Goal: Task Accomplishment & Management: Manage account settings

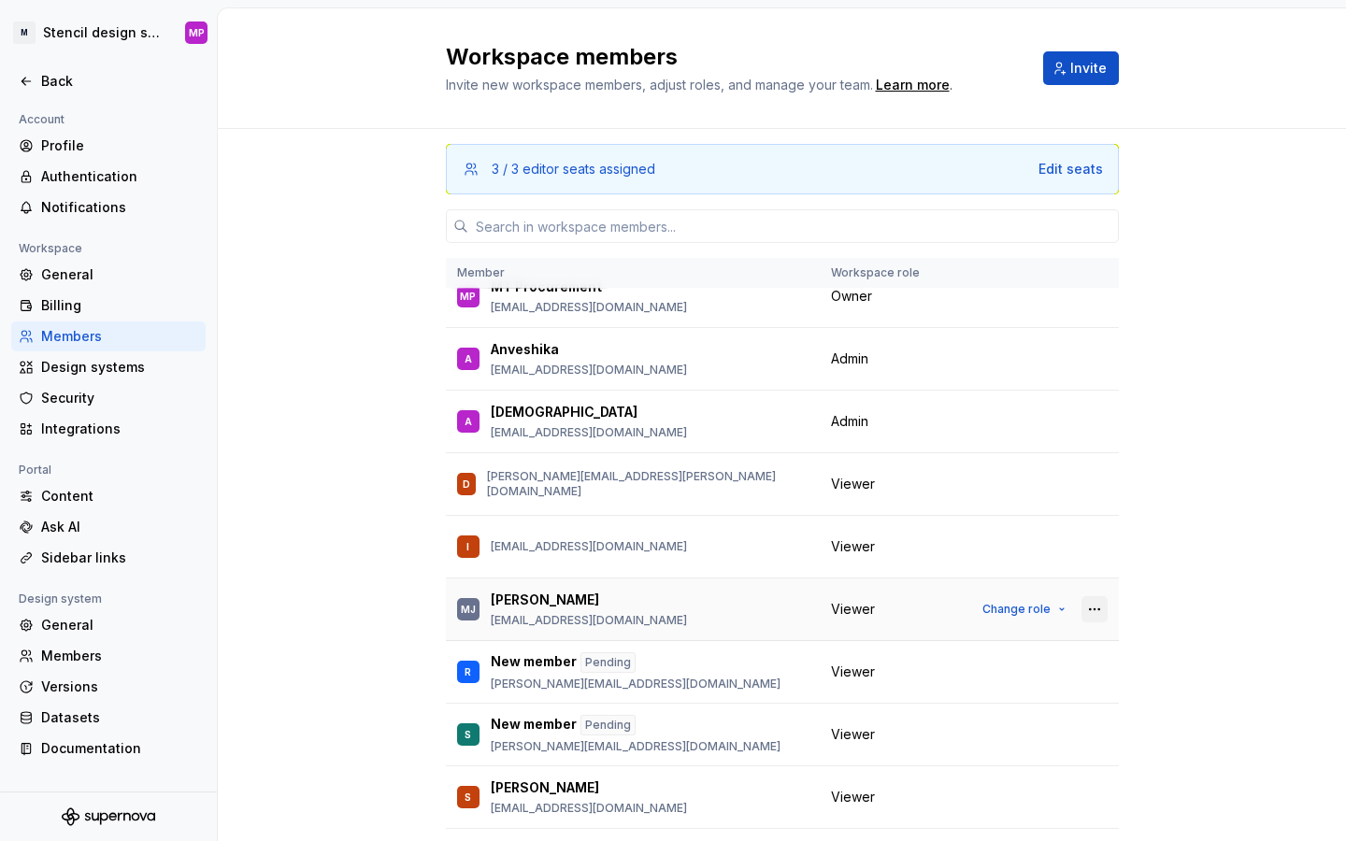
click at [1096, 608] on button "button" at bounding box center [1094, 609] width 26 height 26
click at [1043, 642] on div "Remove from workspace" at bounding box center [980, 646] width 162 height 19
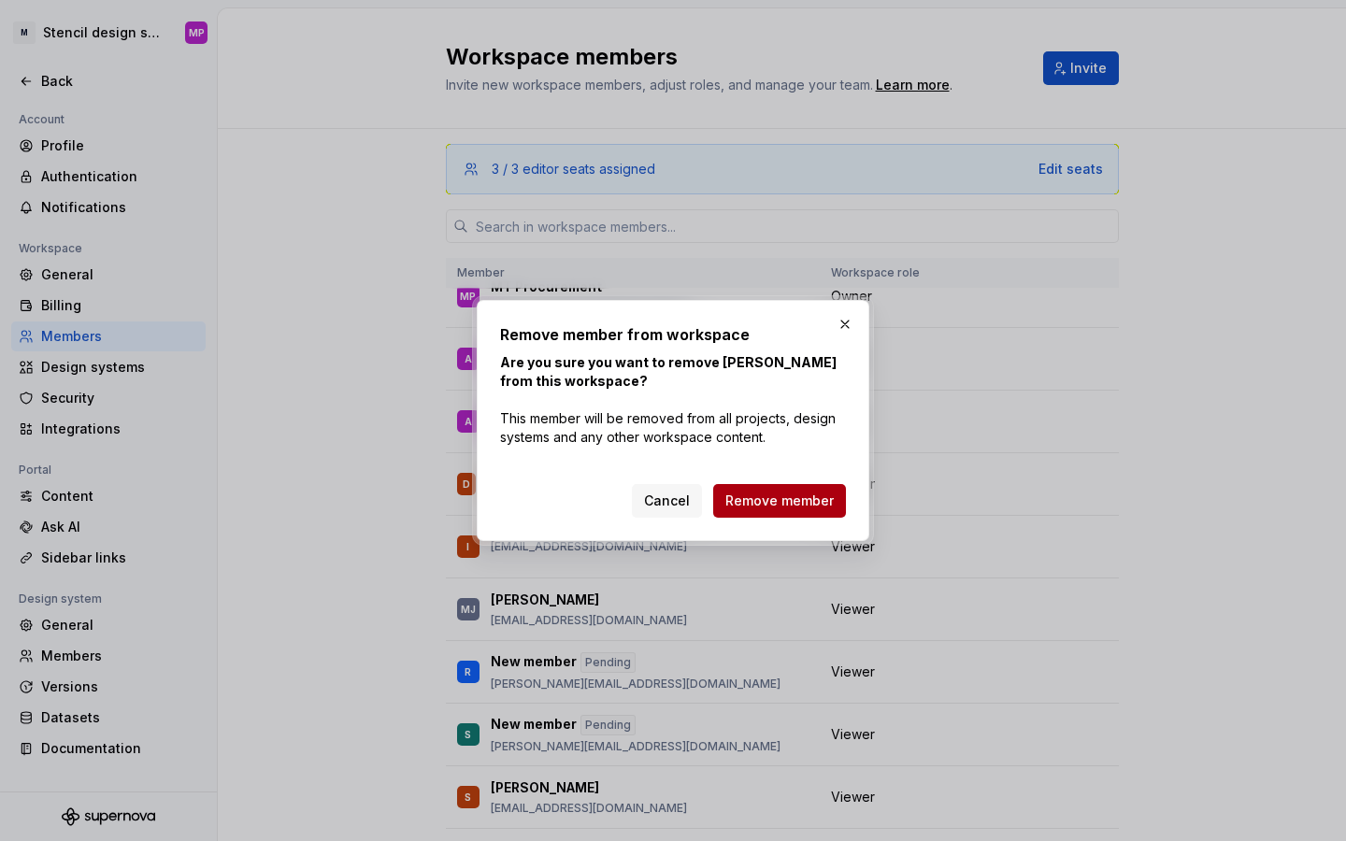
click at [820, 494] on span "Remove member" at bounding box center [779, 501] width 108 height 19
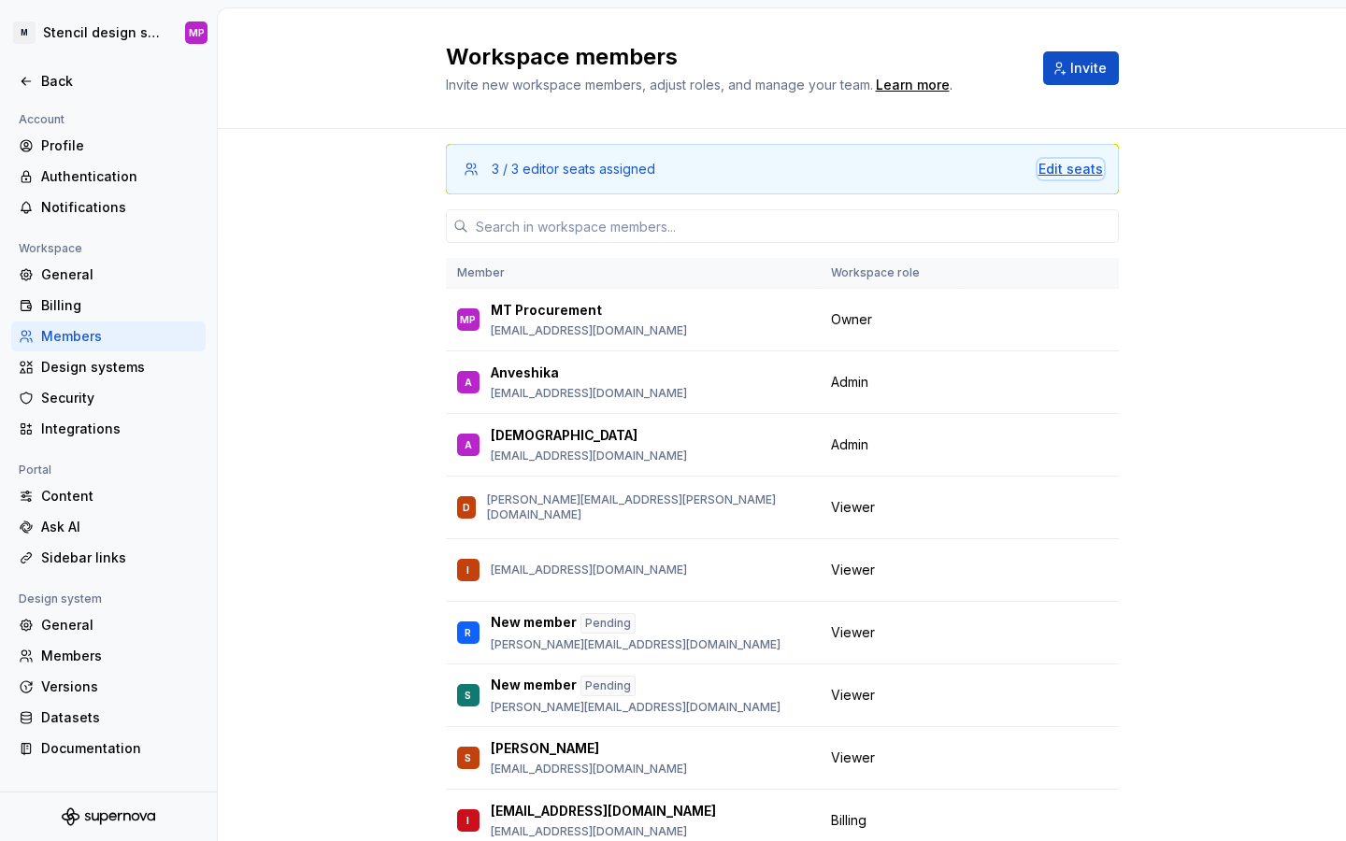
click at [1074, 165] on div "Edit seats" at bounding box center [1070, 169] width 64 height 19
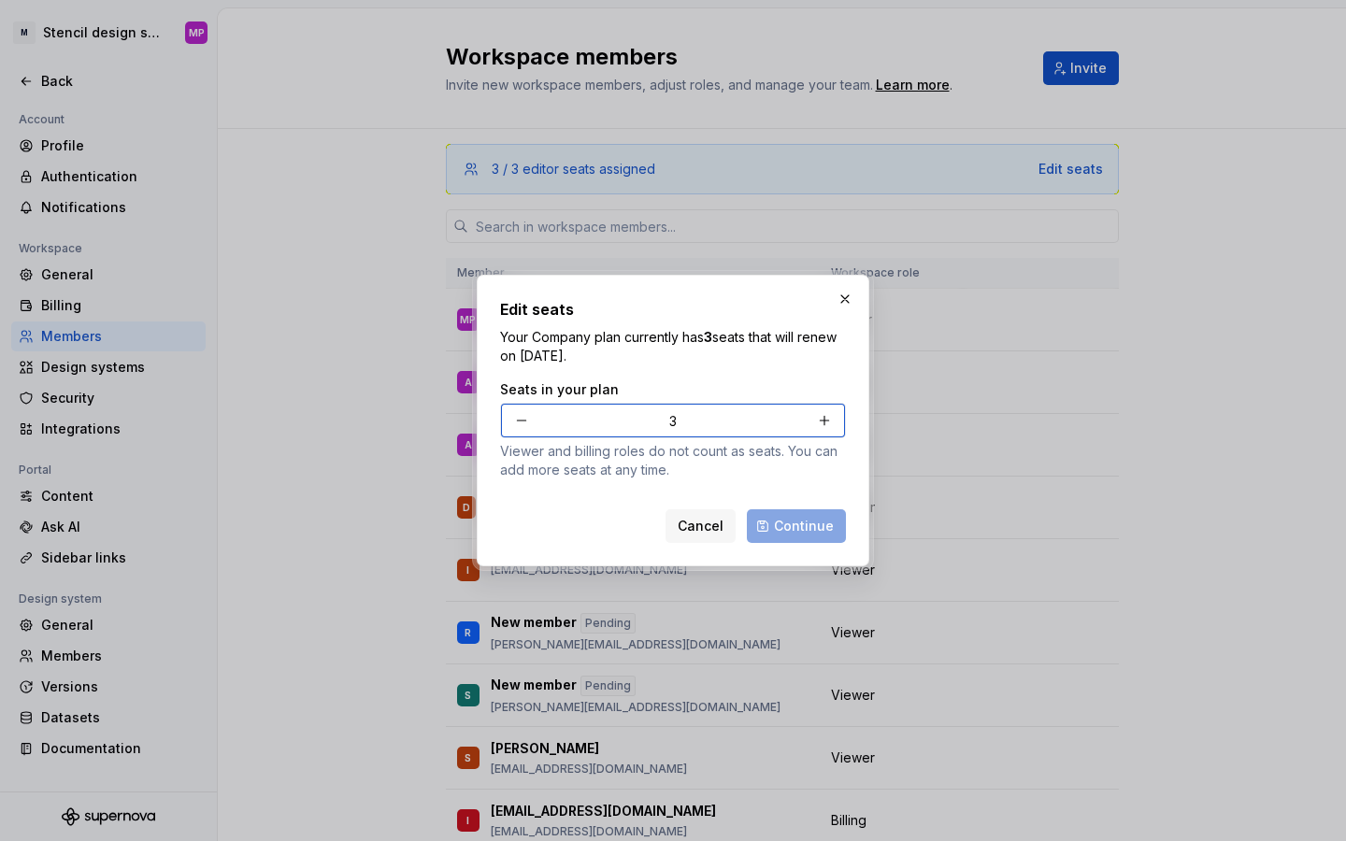
click at [513, 423] on button "button" at bounding box center [522, 421] width 34 height 34
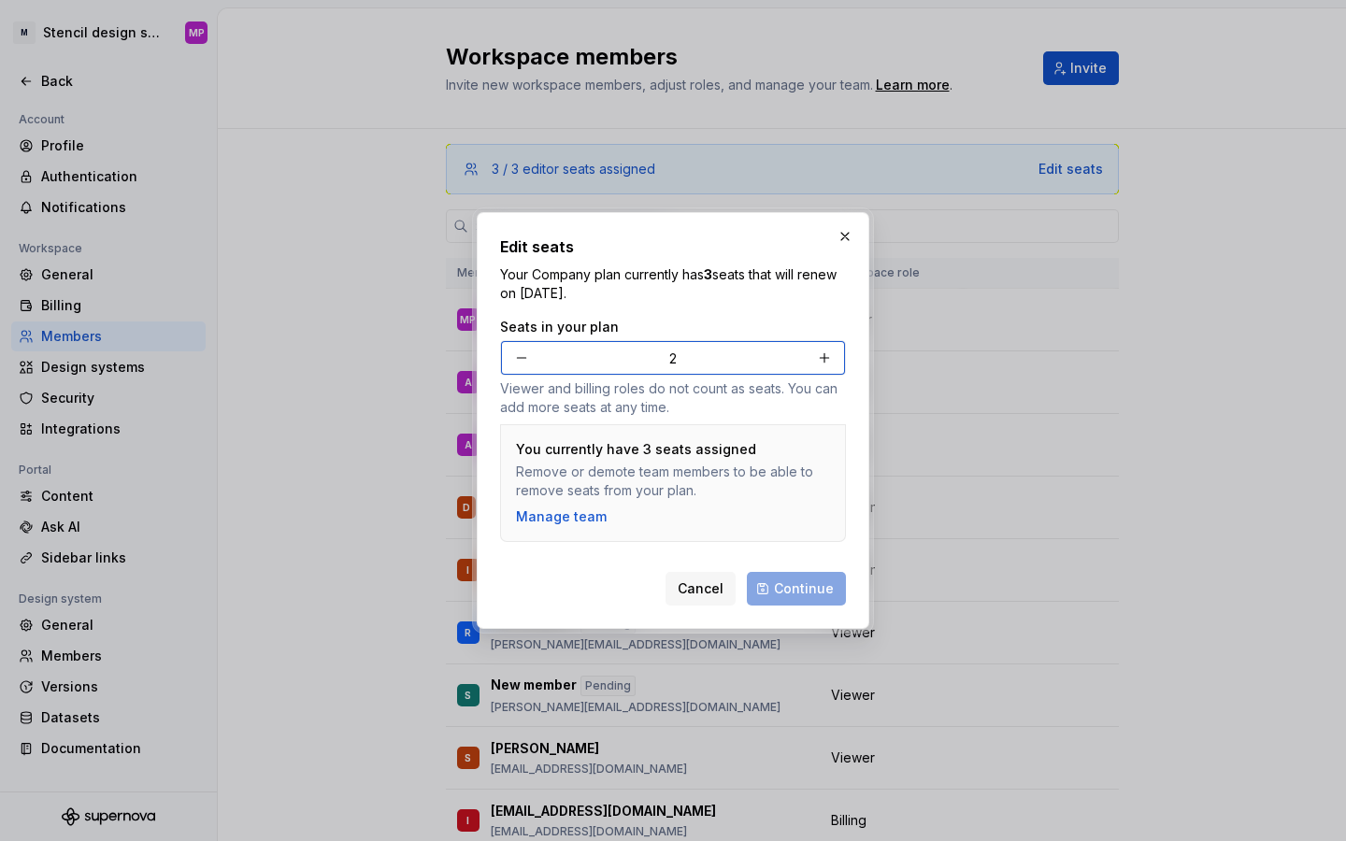
click at [519, 363] on button "button" at bounding box center [522, 358] width 34 height 34
type input "1"
click at [845, 245] on button "button" at bounding box center [845, 236] width 26 height 26
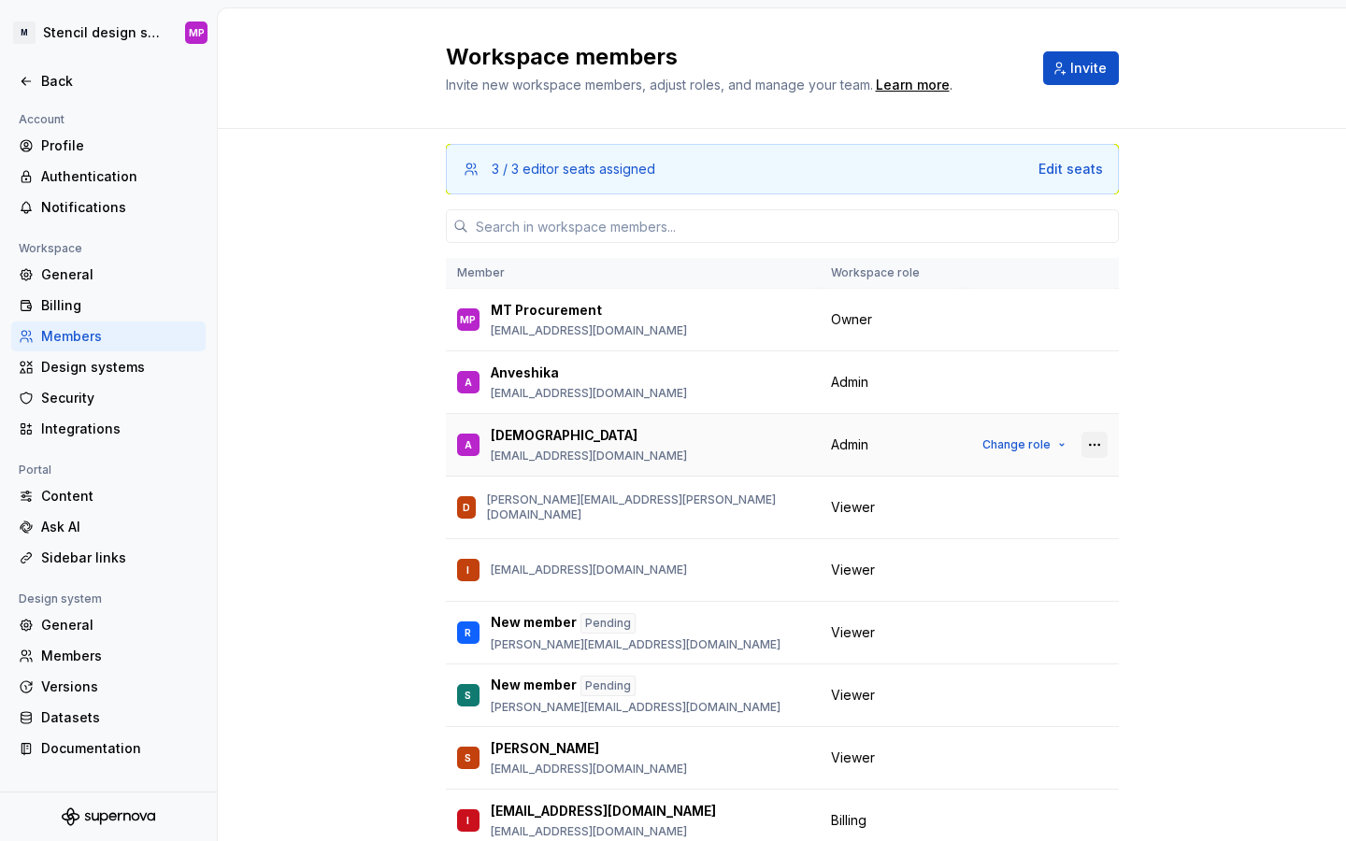
click at [1104, 447] on button "button" at bounding box center [1094, 445] width 26 height 26
click at [1034, 447] on span "Change role" at bounding box center [1016, 444] width 68 height 15
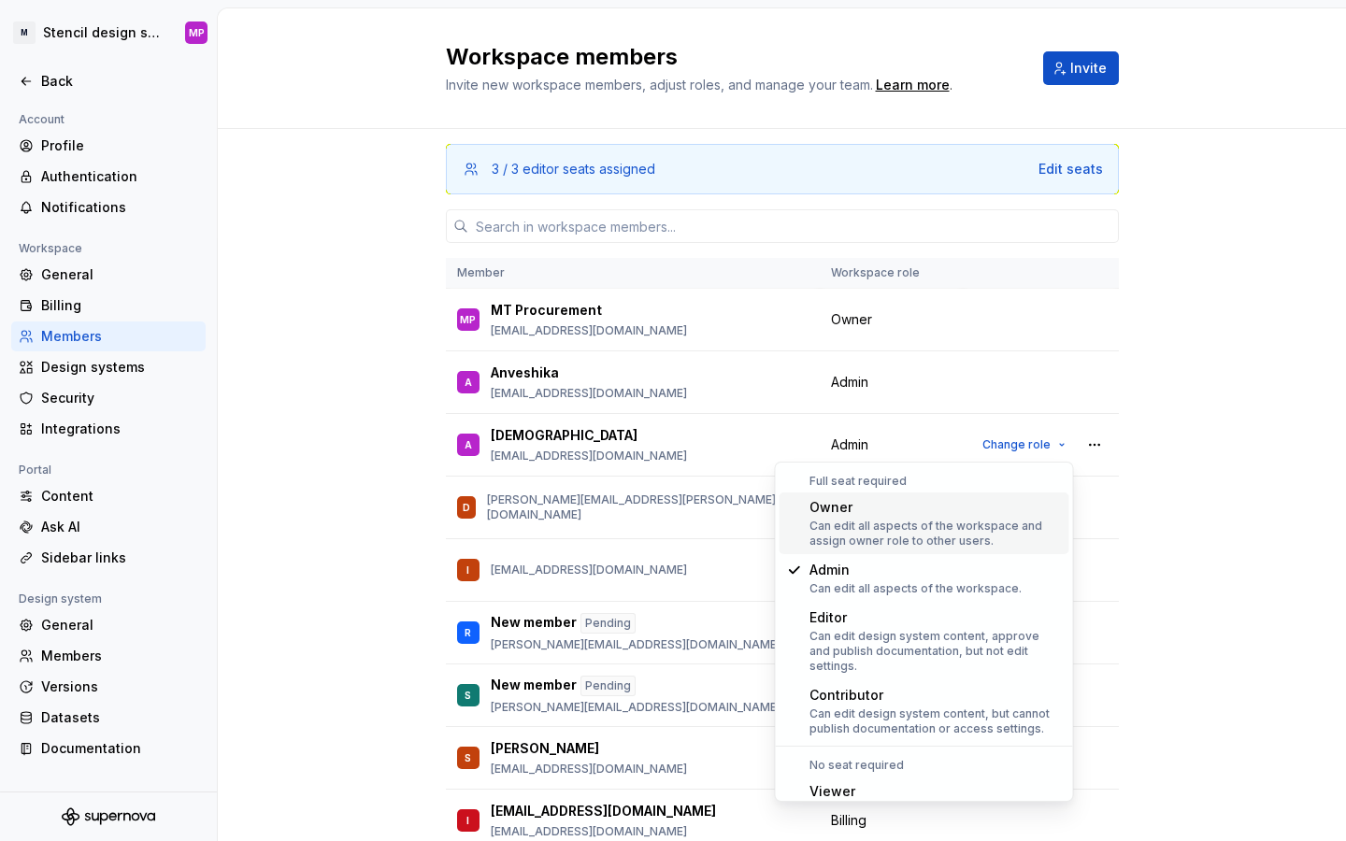
click at [1208, 365] on div "3 / 3 editor seats assigned Edit seats Member Workspace role MP MT Procurement …" at bounding box center [782, 526] width 1128 height 794
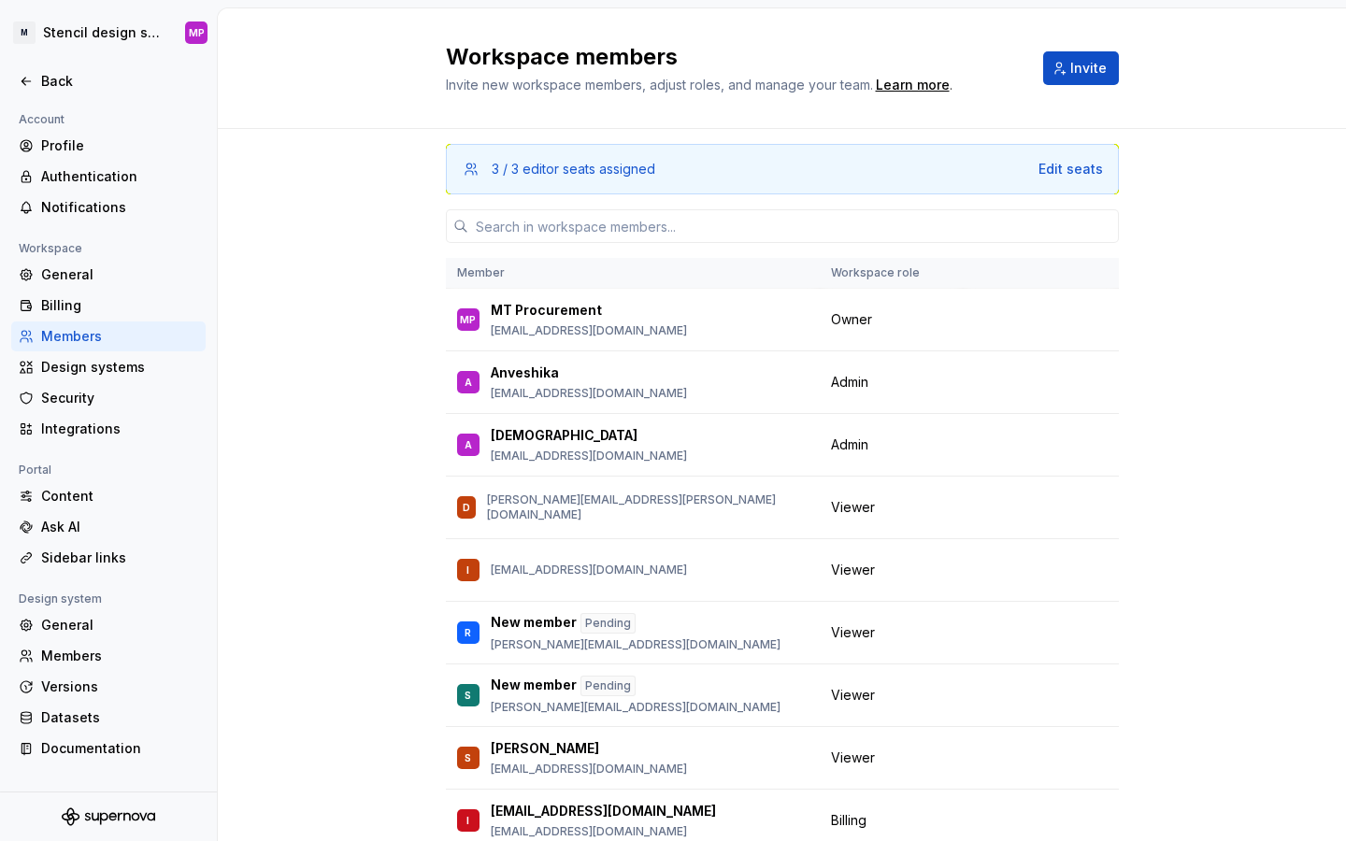
click at [552, 170] on div "3 / 3 editor seats assigned" at bounding box center [574, 169] width 164 height 19
click at [467, 163] on icon at bounding box center [471, 169] width 15 height 15
click at [593, 163] on div "3 / 3 editor seats assigned" at bounding box center [574, 169] width 164 height 19
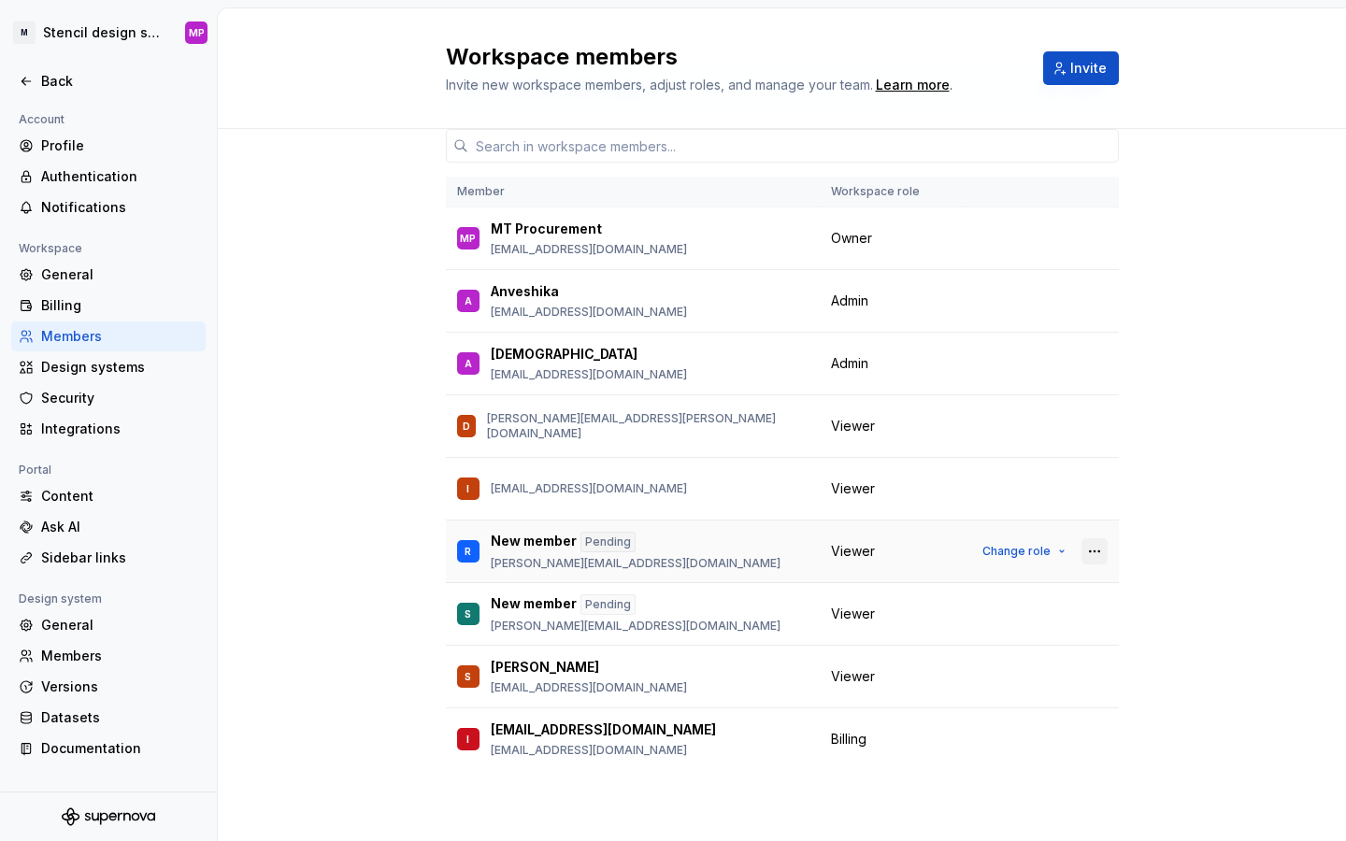
click at [1095, 551] on button "button" at bounding box center [1094, 551] width 26 height 26
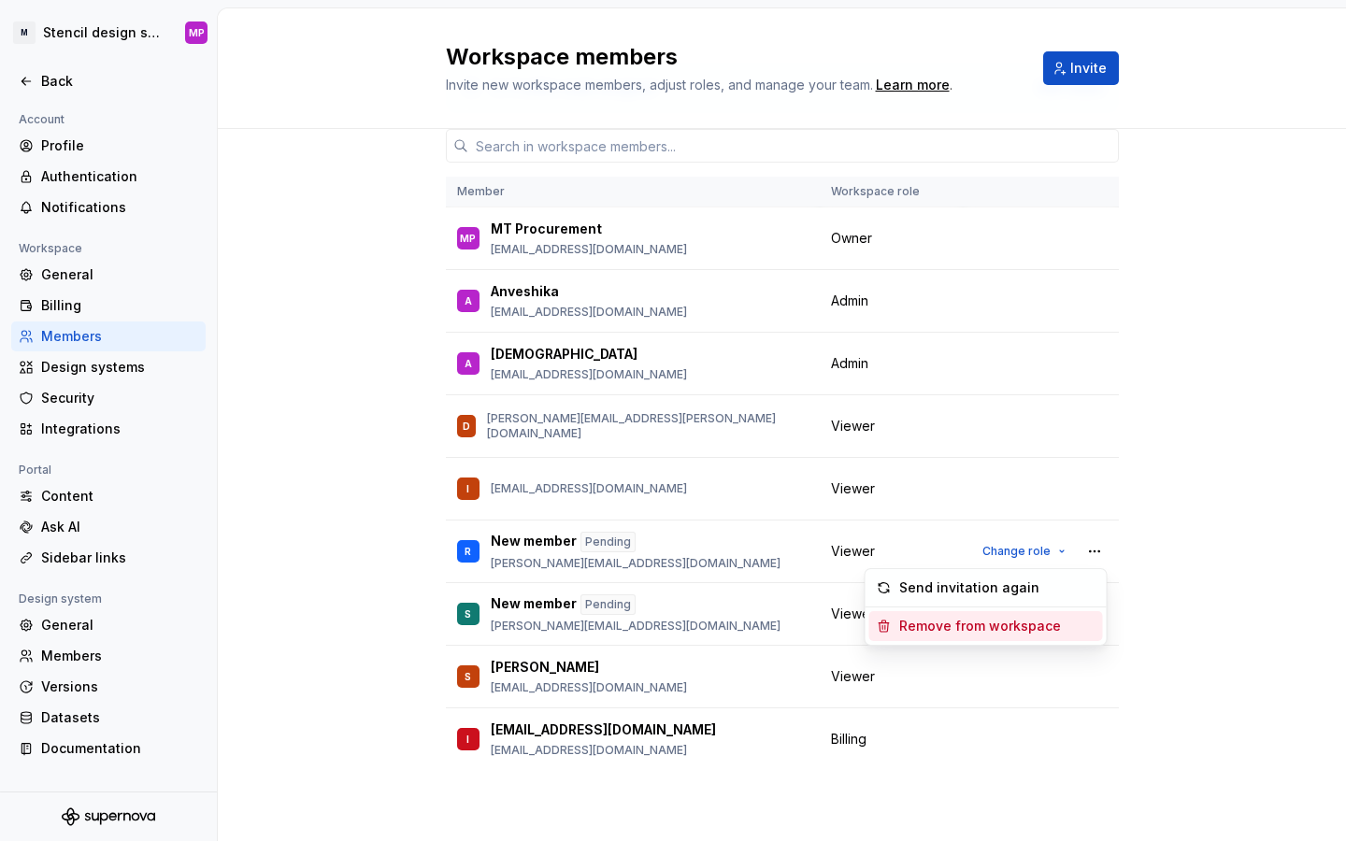
click at [988, 620] on div "Remove from workspace" at bounding box center [980, 626] width 162 height 19
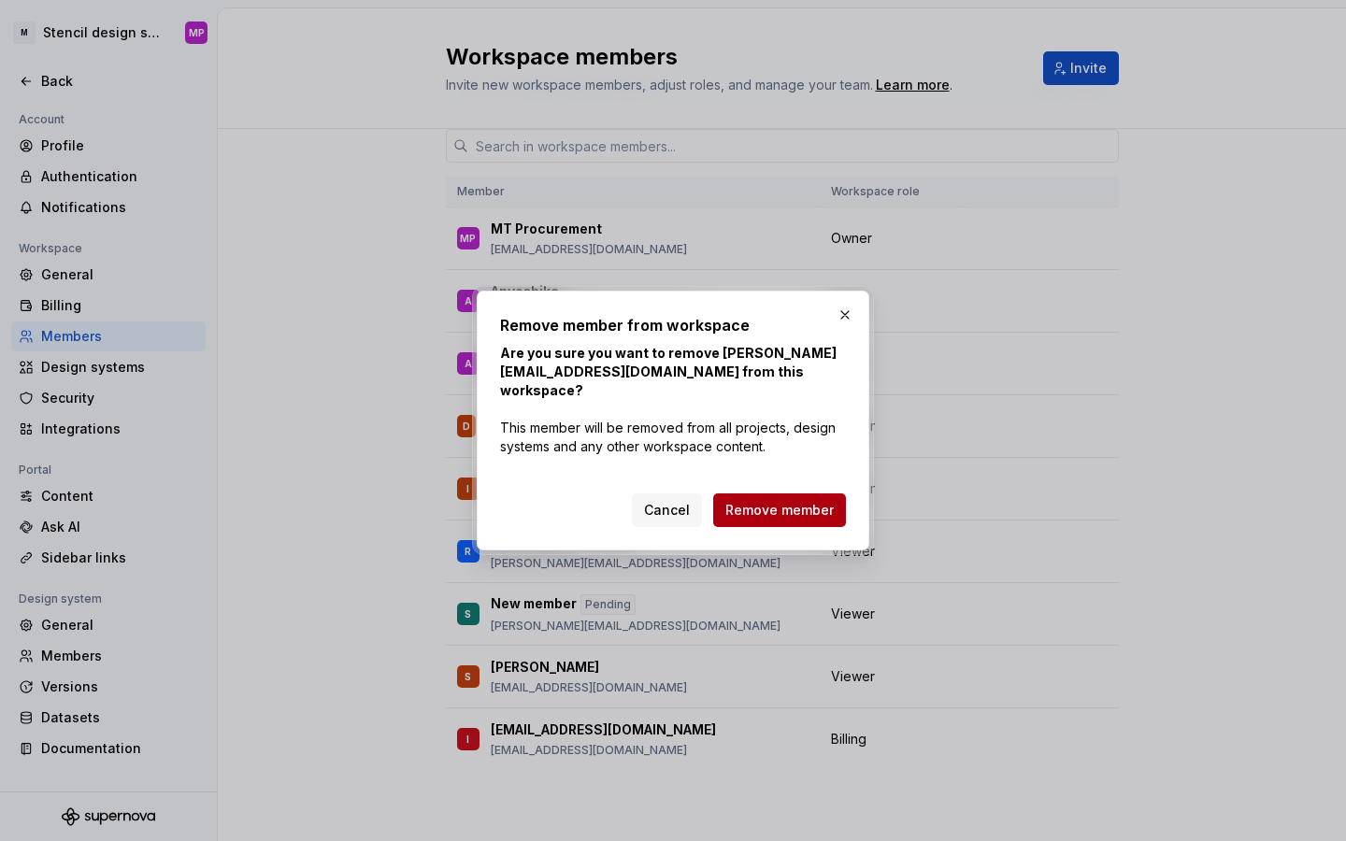
click at [816, 501] on span "Remove member" at bounding box center [779, 510] width 108 height 19
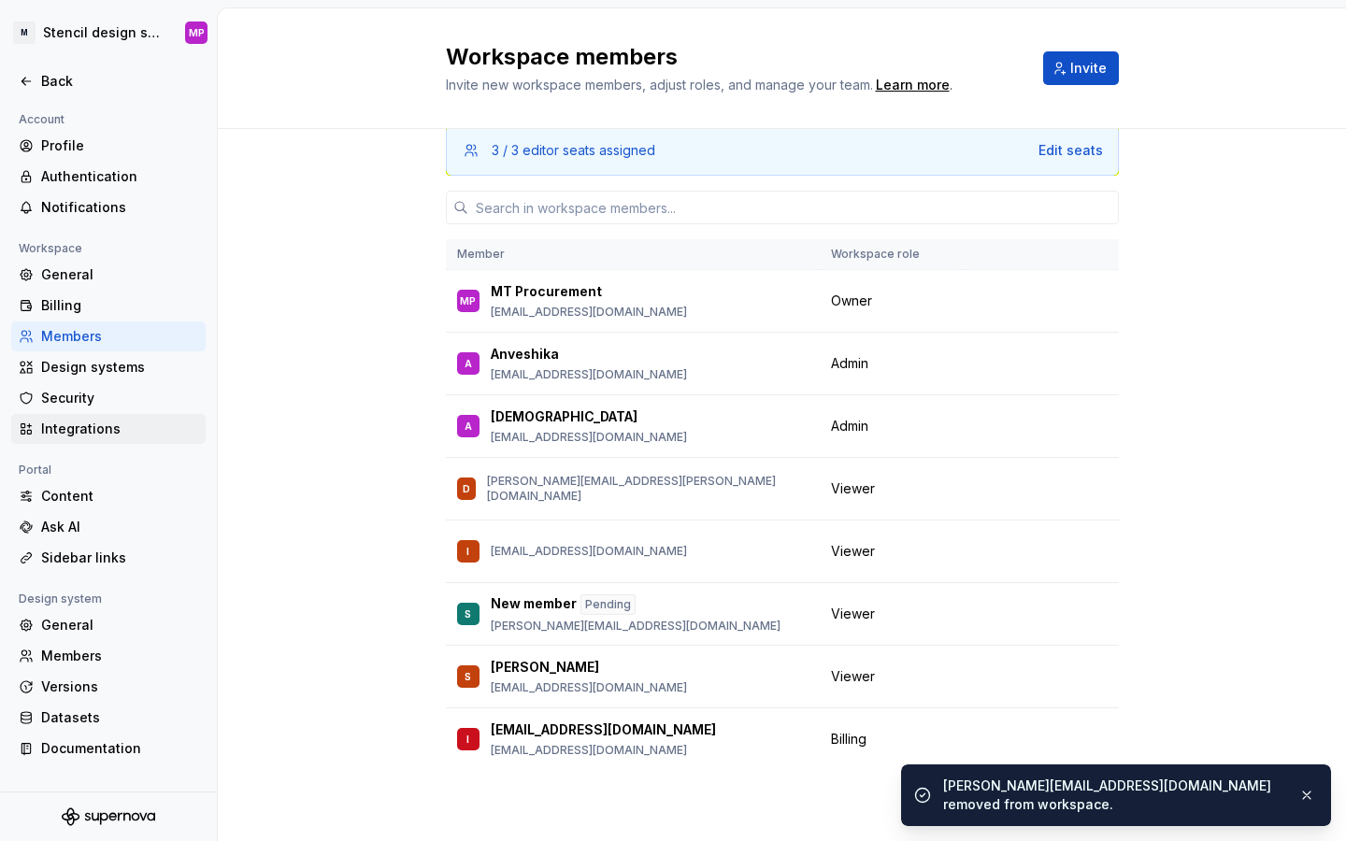
click at [65, 424] on div "Integrations" at bounding box center [119, 429] width 157 height 19
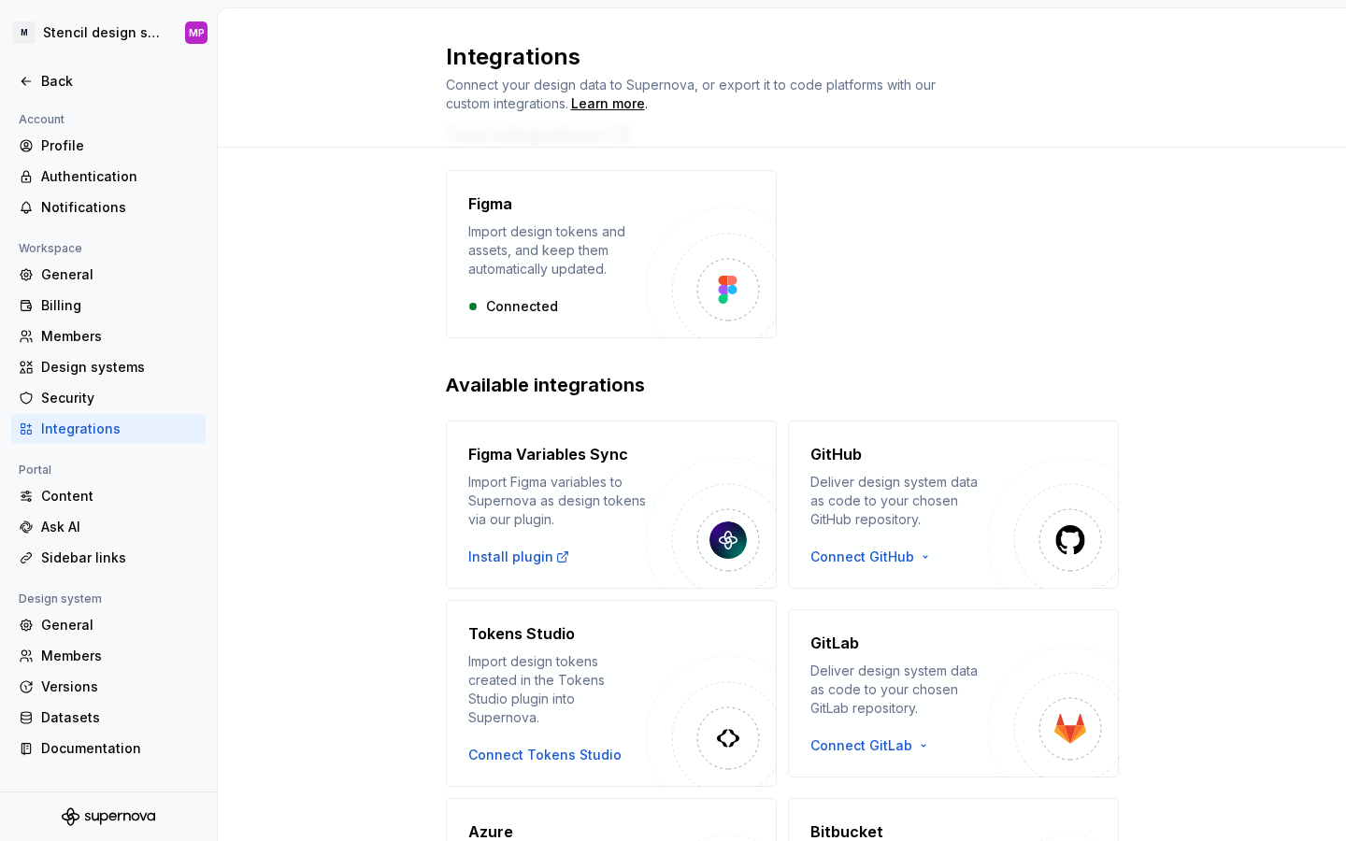
scroll to position [237, 0]
